Goal: Transaction & Acquisition: Obtain resource

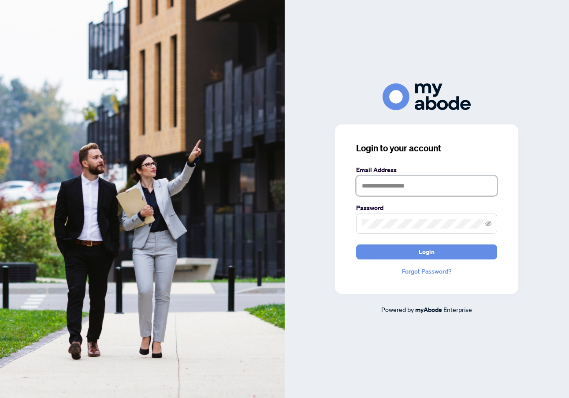
click at [428, 186] on input "text" at bounding box center [426, 185] width 141 height 20
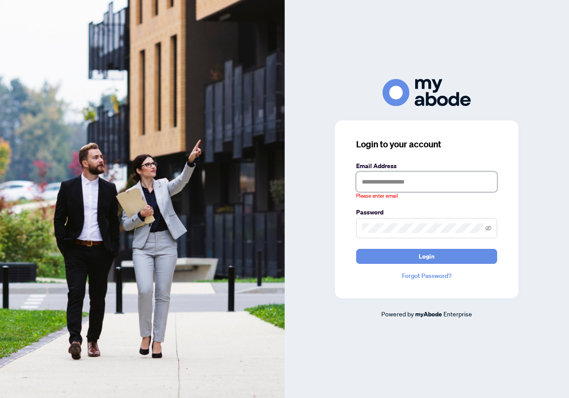
type input "**********"
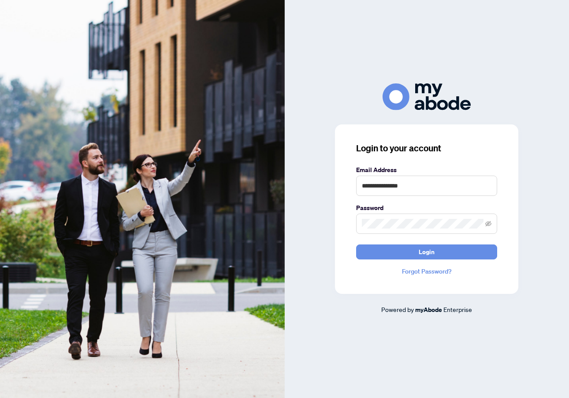
click at [420, 253] on span "Login" at bounding box center [427, 252] width 16 height 14
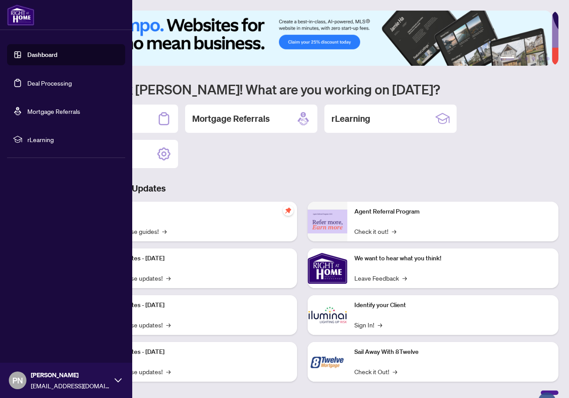
click at [47, 82] on link "Deal Processing" at bounding box center [49, 83] width 45 height 8
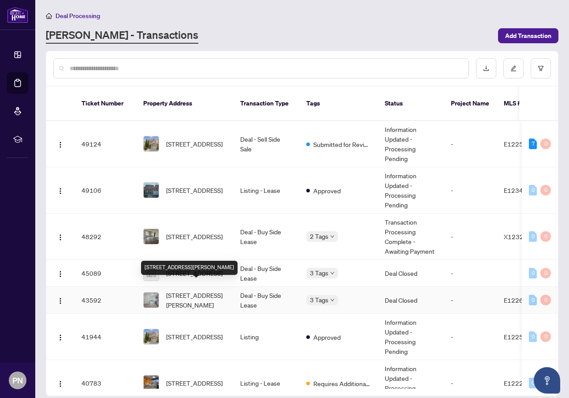
click at [200, 290] on span "[STREET_ADDRESS][PERSON_NAME]" at bounding box center [196, 299] width 60 height 19
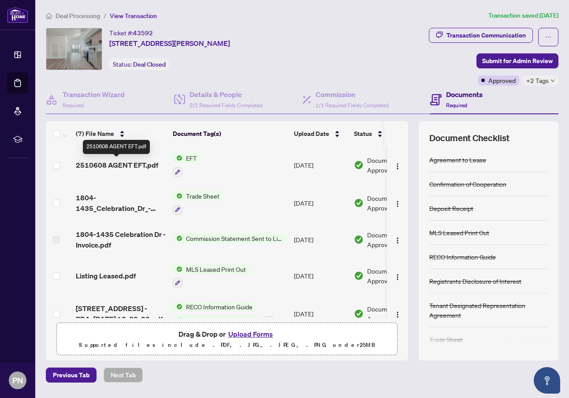
click at [122, 164] on span "2510608 AGENT EFT.pdf" at bounding box center [117, 165] width 82 height 11
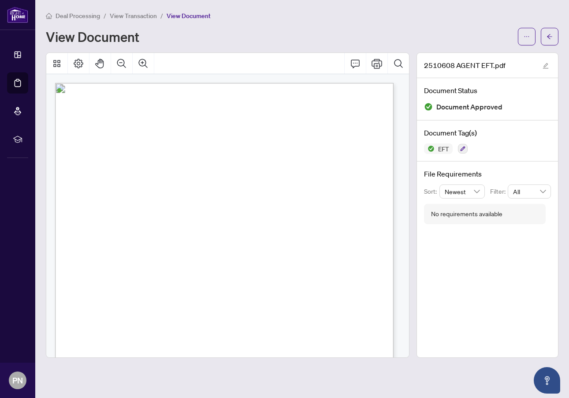
click at [520, 36] on button "button" at bounding box center [527, 37] width 18 height 18
click at [479, 55] on span "Download" at bounding box center [494, 56] width 67 height 10
click at [77, 14] on span "Deal Processing" at bounding box center [78, 16] width 45 height 8
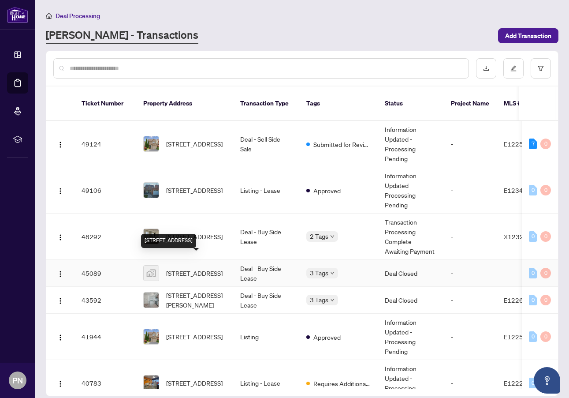
click at [193, 268] on span "[STREET_ADDRESS]" at bounding box center [194, 273] width 56 height 10
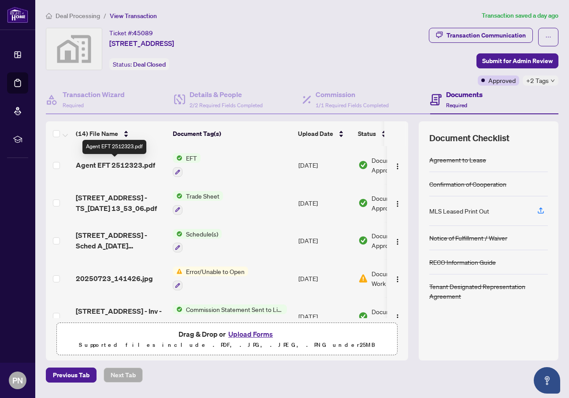
click at [126, 166] on span "Agent EFT 2512323.pdf" at bounding box center [115, 165] width 79 height 11
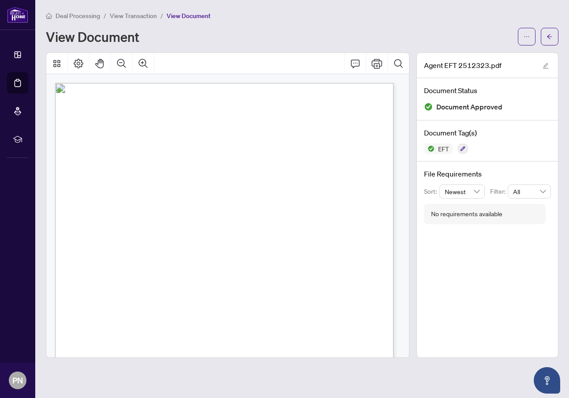
click at [524, 40] on span "button" at bounding box center [527, 37] width 6 height 14
click at [478, 56] on span "Download" at bounding box center [494, 56] width 67 height 10
click at [78, 15] on span "Deal Processing" at bounding box center [78, 16] width 45 height 8
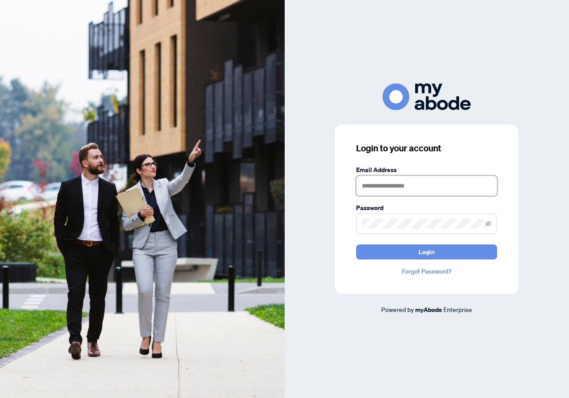
click at [405, 186] on input "text" at bounding box center [426, 185] width 141 height 20
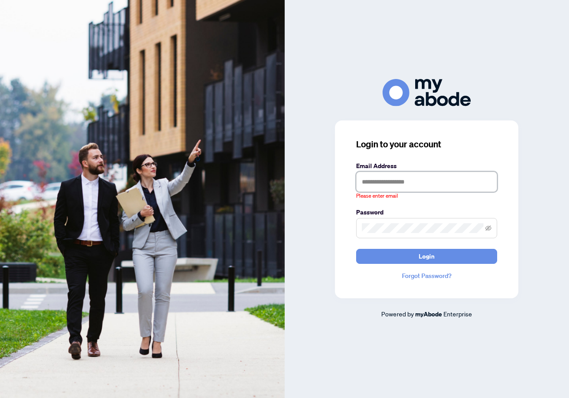
type input "**********"
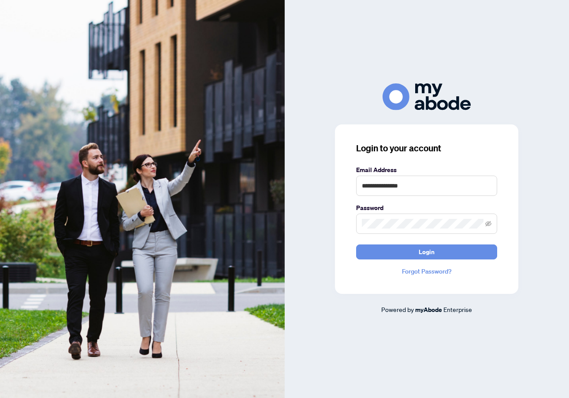
click at [426, 253] on span "Login" at bounding box center [427, 252] width 16 height 14
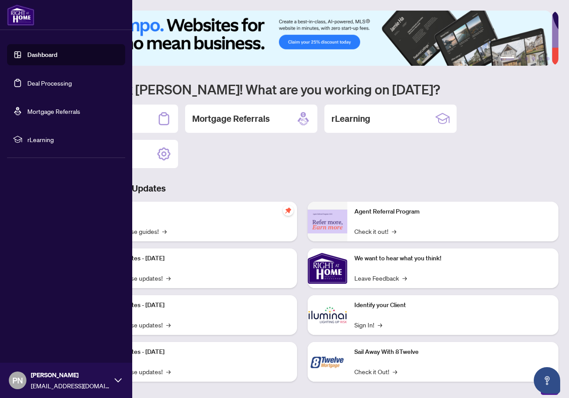
click at [51, 82] on link "Deal Processing" at bounding box center [49, 83] width 45 height 8
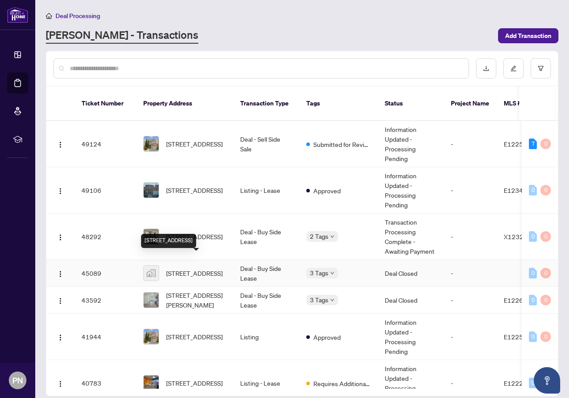
click at [184, 268] on span "[STREET_ADDRESS]" at bounding box center [194, 273] width 56 height 10
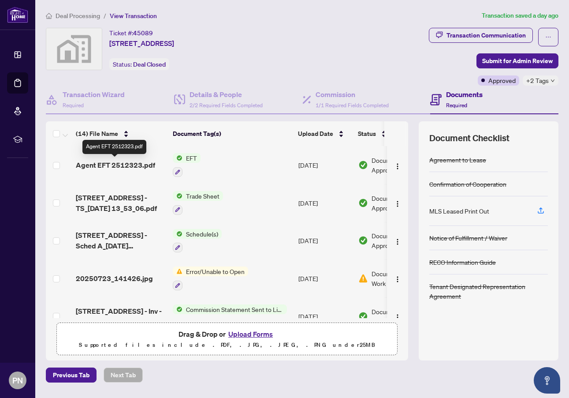
click at [112, 164] on span "Agent EFT 2512323.pdf" at bounding box center [115, 165] width 79 height 11
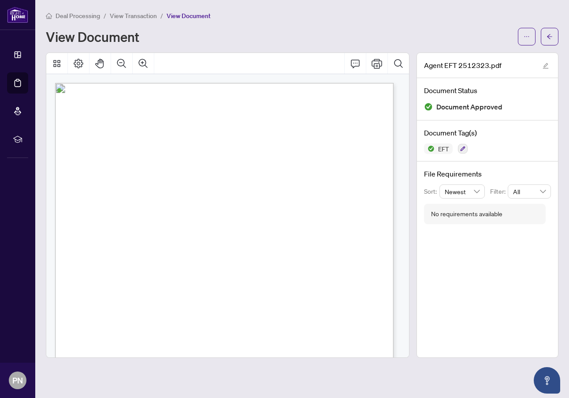
click at [526, 37] on icon "ellipsis" at bounding box center [527, 36] width 6 height 6
